Goal: Transaction & Acquisition: Subscribe to service/newsletter

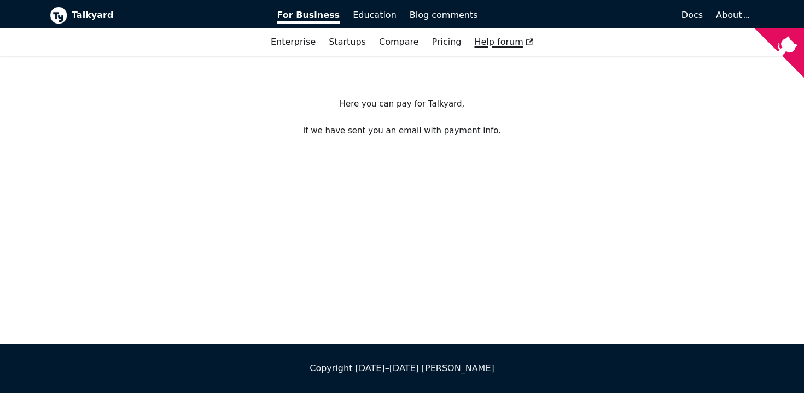
click at [516, 45] on span "Help forum" at bounding box center [503, 42] width 59 height 10
click at [452, 14] on span "Blog comments" at bounding box center [444, 15] width 68 height 10
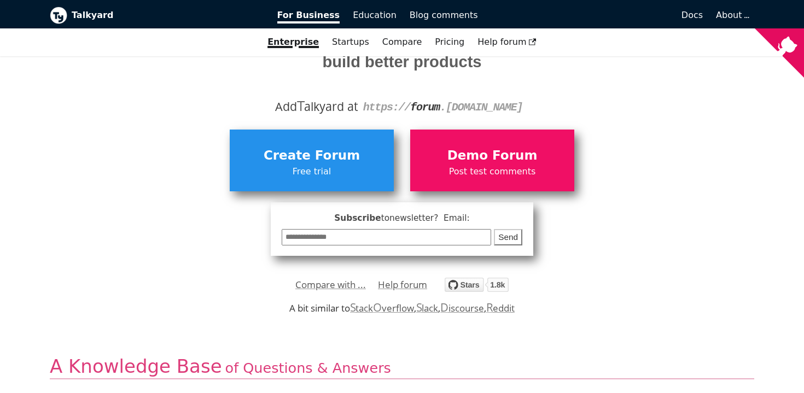
scroll to position [183, 0]
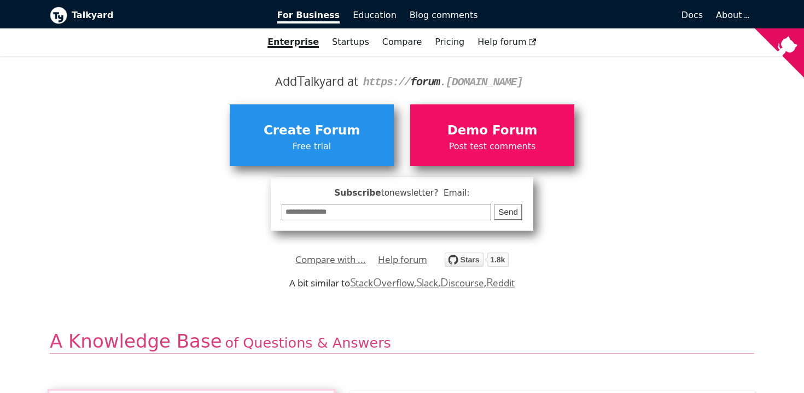
click at [364, 218] on input "email" at bounding box center [386, 212] width 209 height 17
click at [319, 213] on input "email" at bounding box center [386, 212] width 209 height 17
click at [215, 244] on div "**********" at bounding box center [402, 180] width 704 height 174
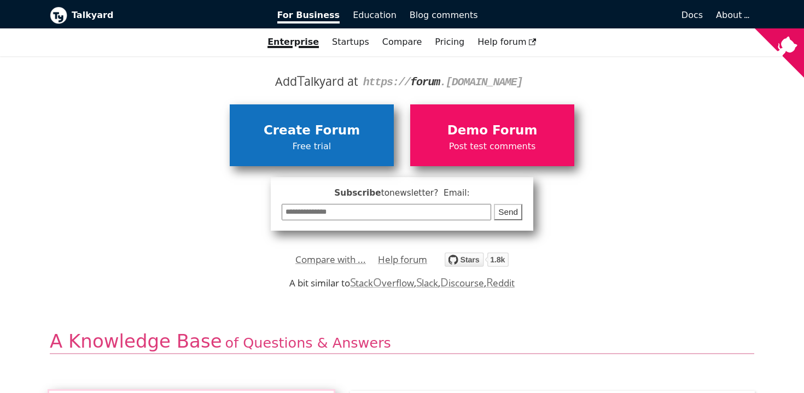
click at [319, 133] on span "Create Forum" at bounding box center [311, 130] width 153 height 21
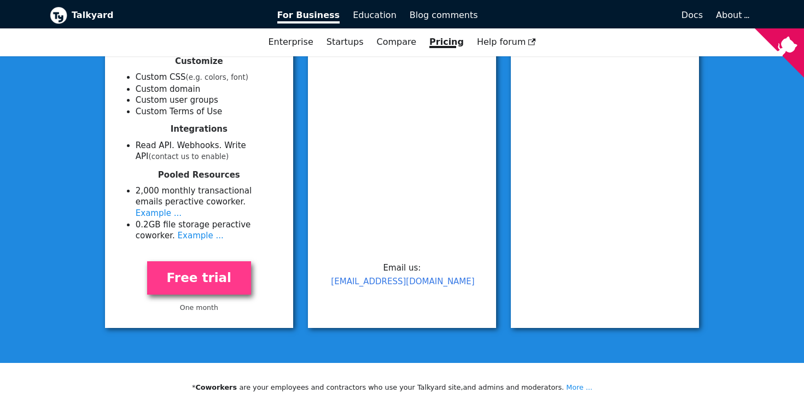
scroll to position [552, 0]
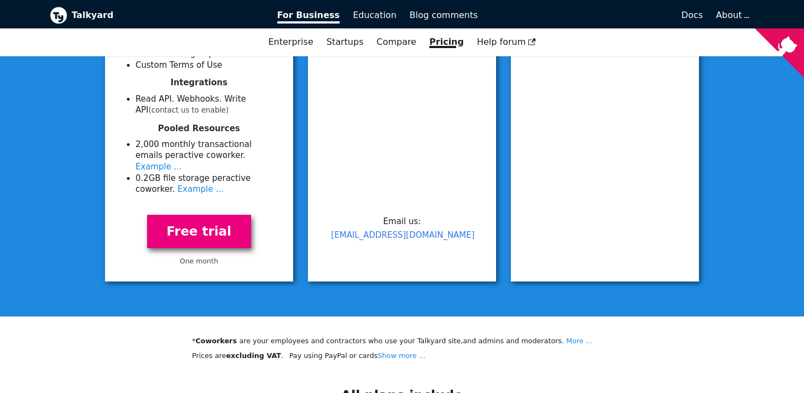
click at [214, 221] on link "Free trial" at bounding box center [199, 231] width 104 height 33
